Goal: Task Accomplishment & Management: Manage account settings

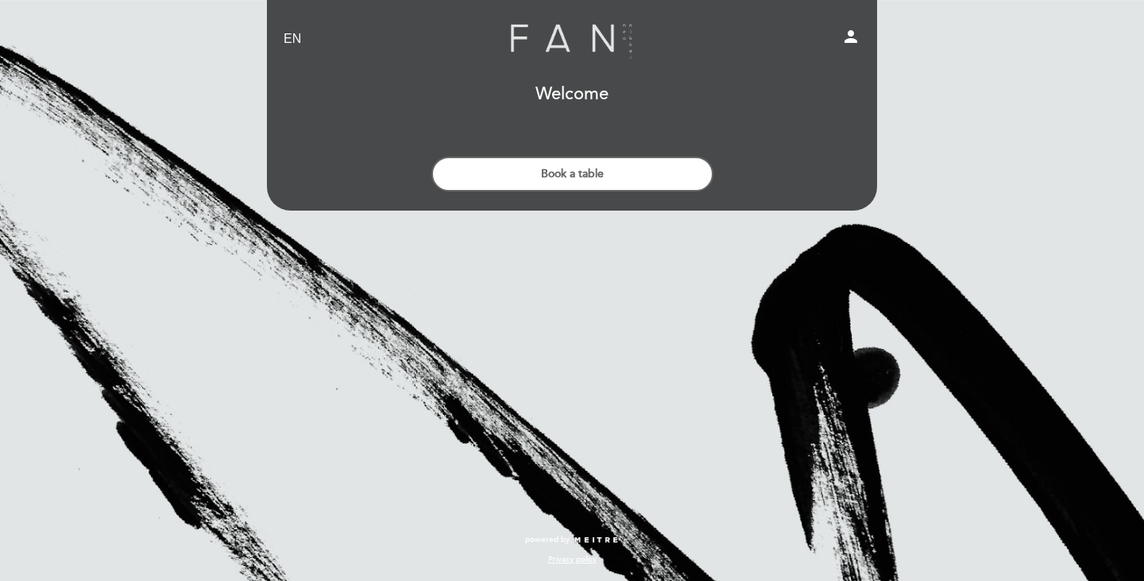
click at [287, 37] on select "EN ES PT" at bounding box center [293, 39] width 18 height 18
drag, startPoint x: 587, startPoint y: 99, endPoint x: 636, endPoint y: 86, distance: 50.9
click at [587, 99] on h1 "Welcome" at bounding box center [572, 94] width 73 height 19
click at [849, 38] on icon "person" at bounding box center [850, 36] width 19 height 19
click at [849, 35] on icon "person" at bounding box center [850, 36] width 19 height 19
